Goal: Find specific page/section: Find specific page/section

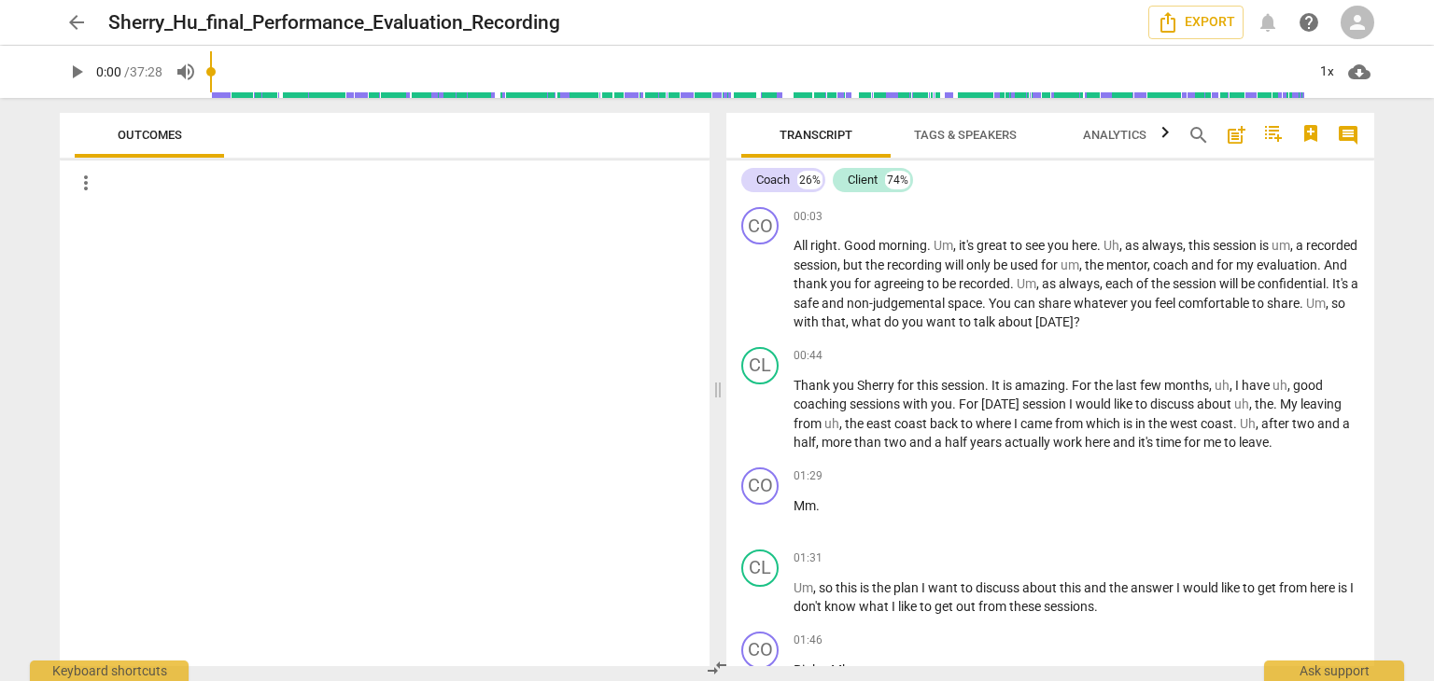
click at [83, 179] on span "more_vert" at bounding box center [86, 183] width 22 height 22
click at [119, 128] on div at bounding box center [717, 340] width 1434 height 681
click at [980, 131] on span "Tags & Speakers" at bounding box center [965, 135] width 103 height 14
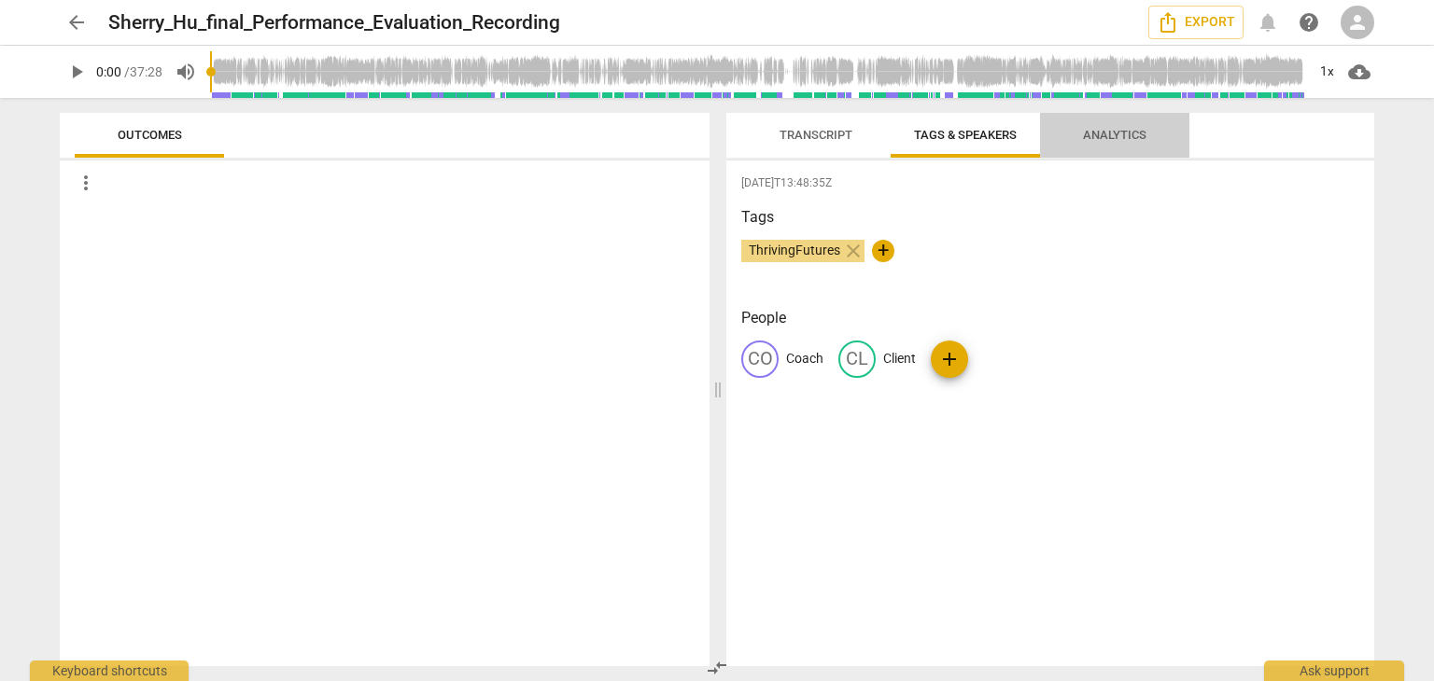
click at [1097, 132] on span "Analytics" at bounding box center [1114, 135] width 63 height 14
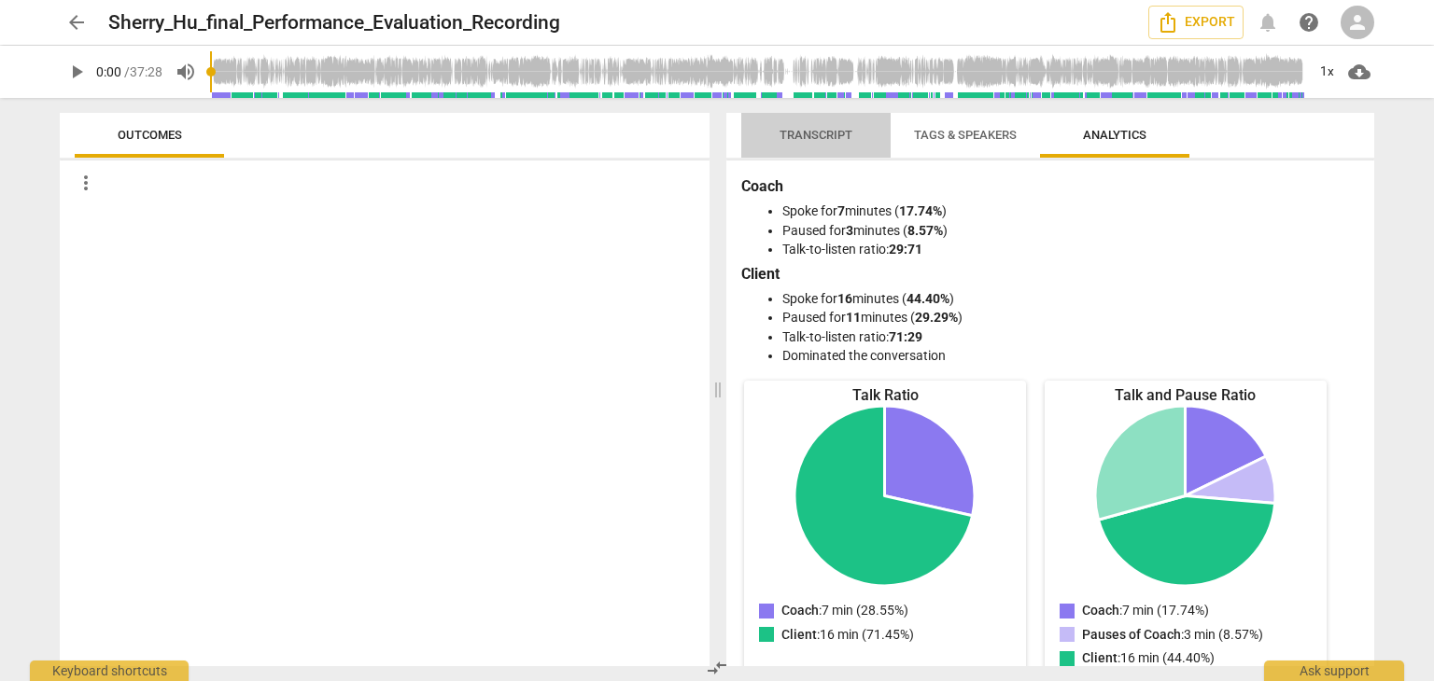
click at [832, 136] on span "Transcript" at bounding box center [815, 135] width 73 height 14
